Goal: Task Accomplishment & Management: Complete application form

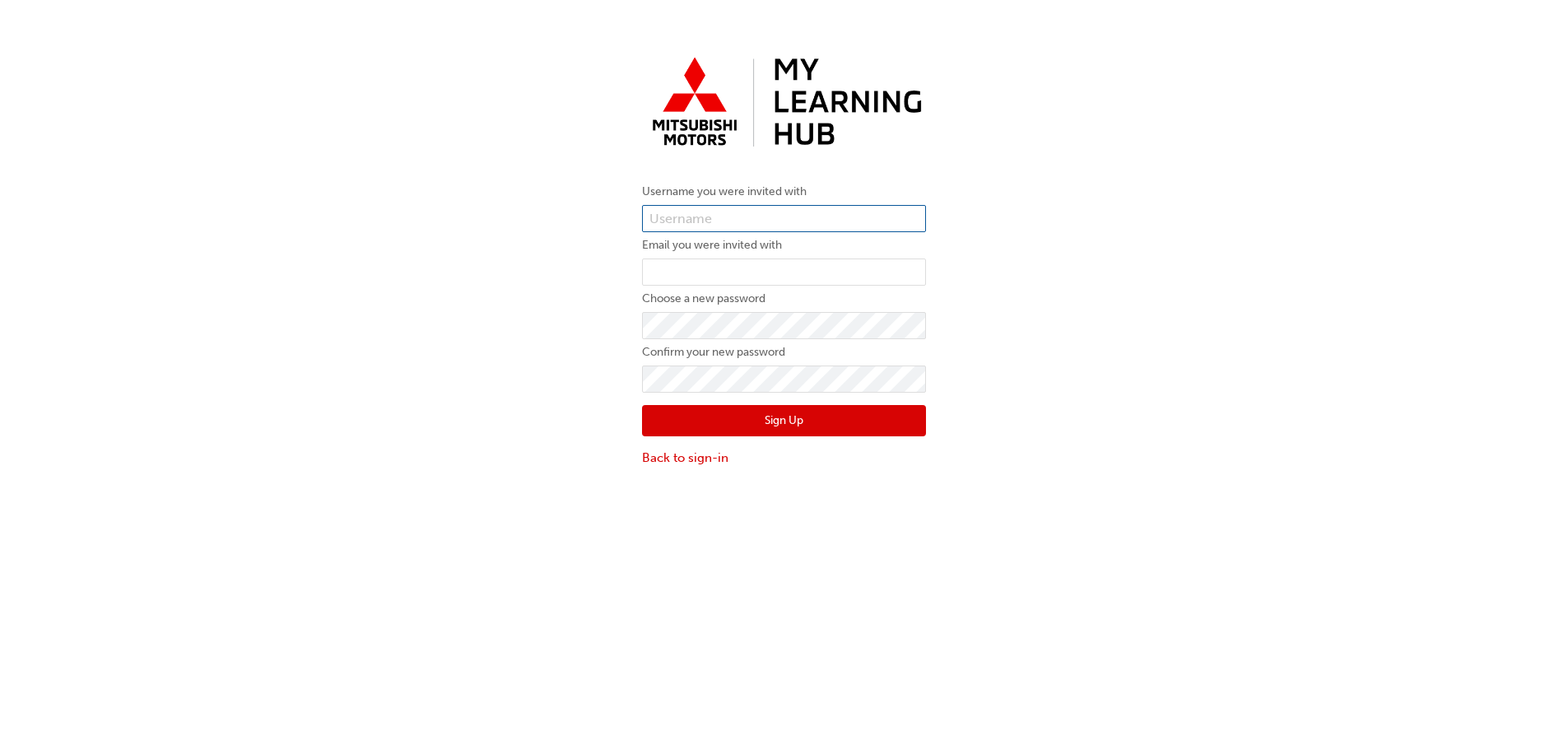
click at [828, 221] on input "text" at bounding box center [784, 218] width 284 height 28
click at [815, 176] on div "Username you were invited with Email you were invited with Choose a new passwor…" at bounding box center [784, 258] width 309 height 442
click at [774, 217] on input "text" at bounding box center [784, 218] width 284 height 28
paste input "0005987850"
type input "0005987850"
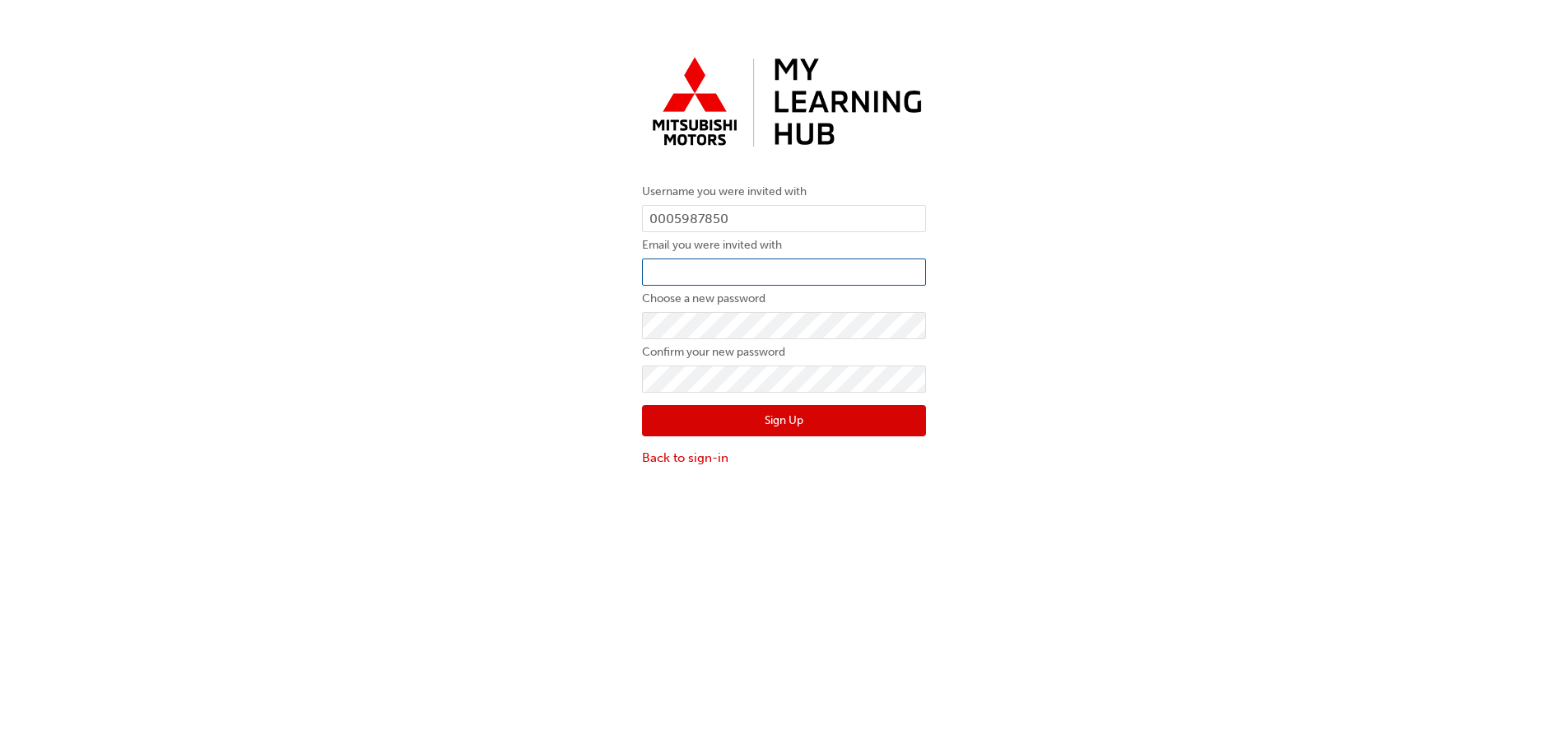
click at [760, 267] on input "email" at bounding box center [784, 272] width 284 height 28
type input "[EMAIL_ADDRESS][DOMAIN_NAME]"
click at [715, 409] on button "Sign Up" at bounding box center [784, 420] width 284 height 31
